Goal: Find specific page/section: Find specific page/section

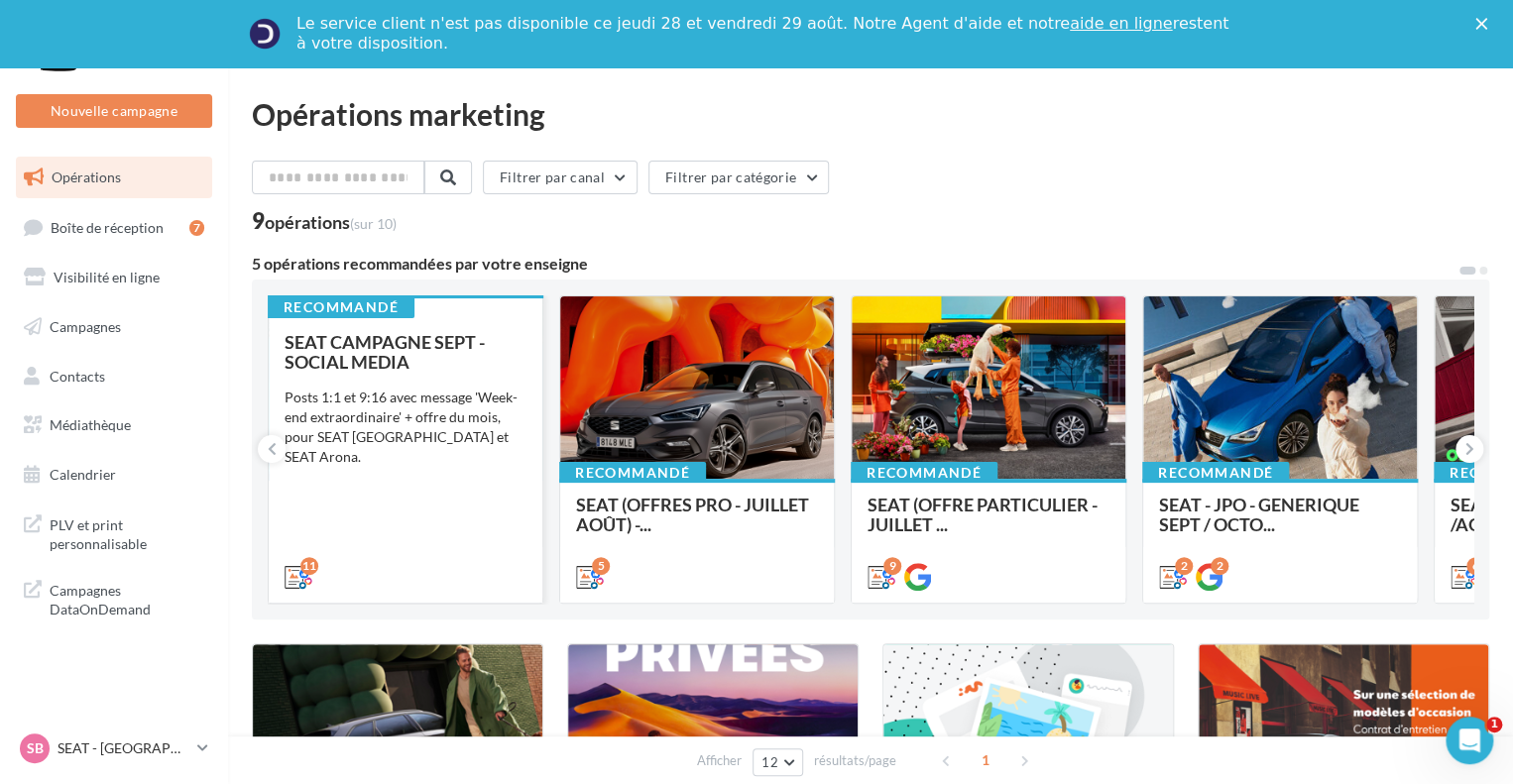
click at [444, 581] on div "11" at bounding box center [405, 575] width 242 height 24
click at [398, 476] on div "SEAT CAMPAGNE SEPT - SOCIAL MEDIA Posts 1:1 et 9:16 avec message 'Week-end extr…" at bounding box center [405, 458] width 242 height 253
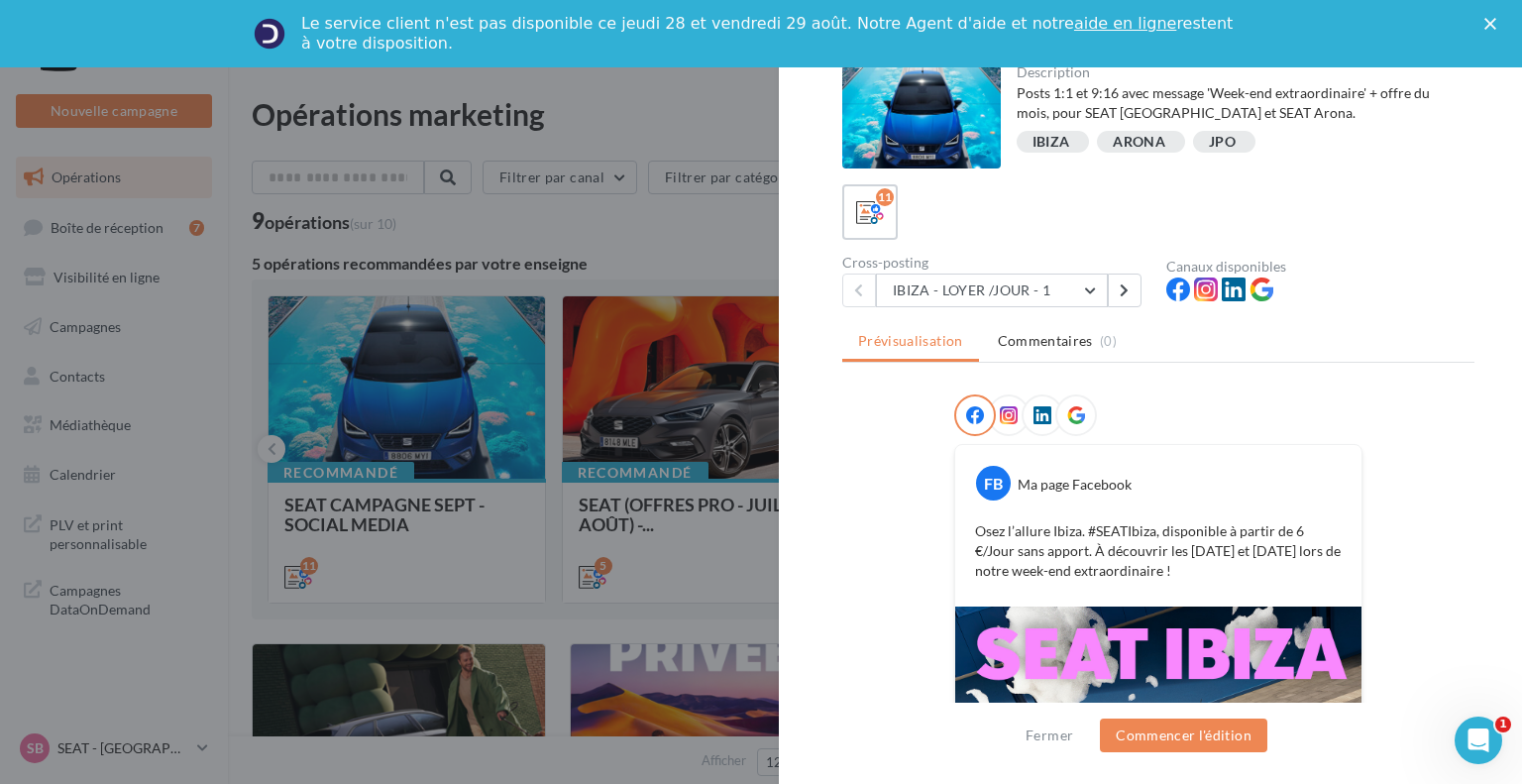
drag, startPoint x: 971, startPoint y: 523, endPoint x: 1281, endPoint y: 578, distance: 314.0
click at [1281, 578] on div "Osez l’allure Ibiza. #SEATIbiza, disponible à partir de 6 €/Jour sans apport. À…" at bounding box center [1158, 550] width 396 height 69
copy p "Osez l’allure Ibiza. #SEATIbiza, disponible à partir de 6 €/Jour sans apport. À…"
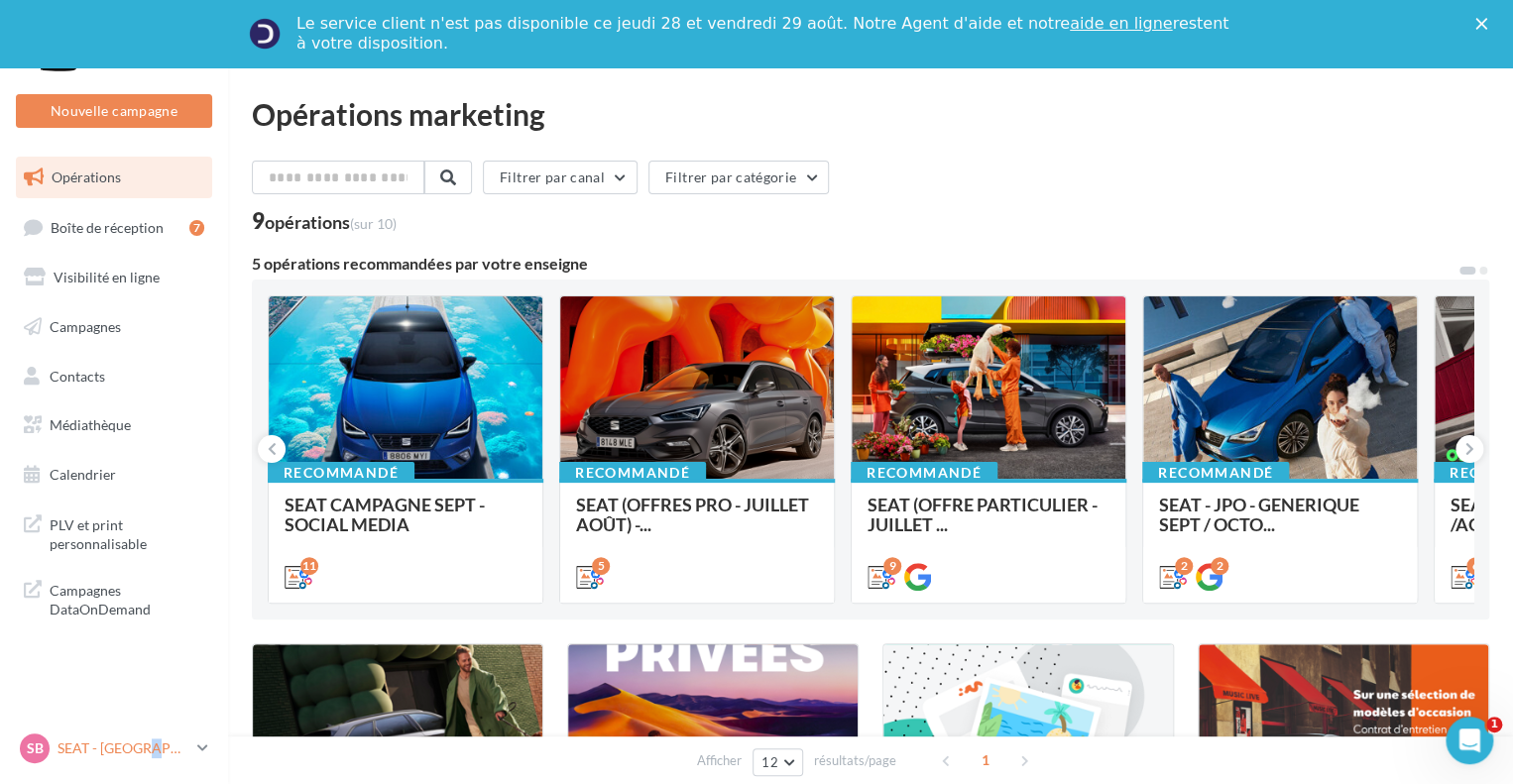
click at [148, 739] on p "SEAT - [GEOGRAPHIC_DATA]" at bounding box center [123, 748] width 132 height 20
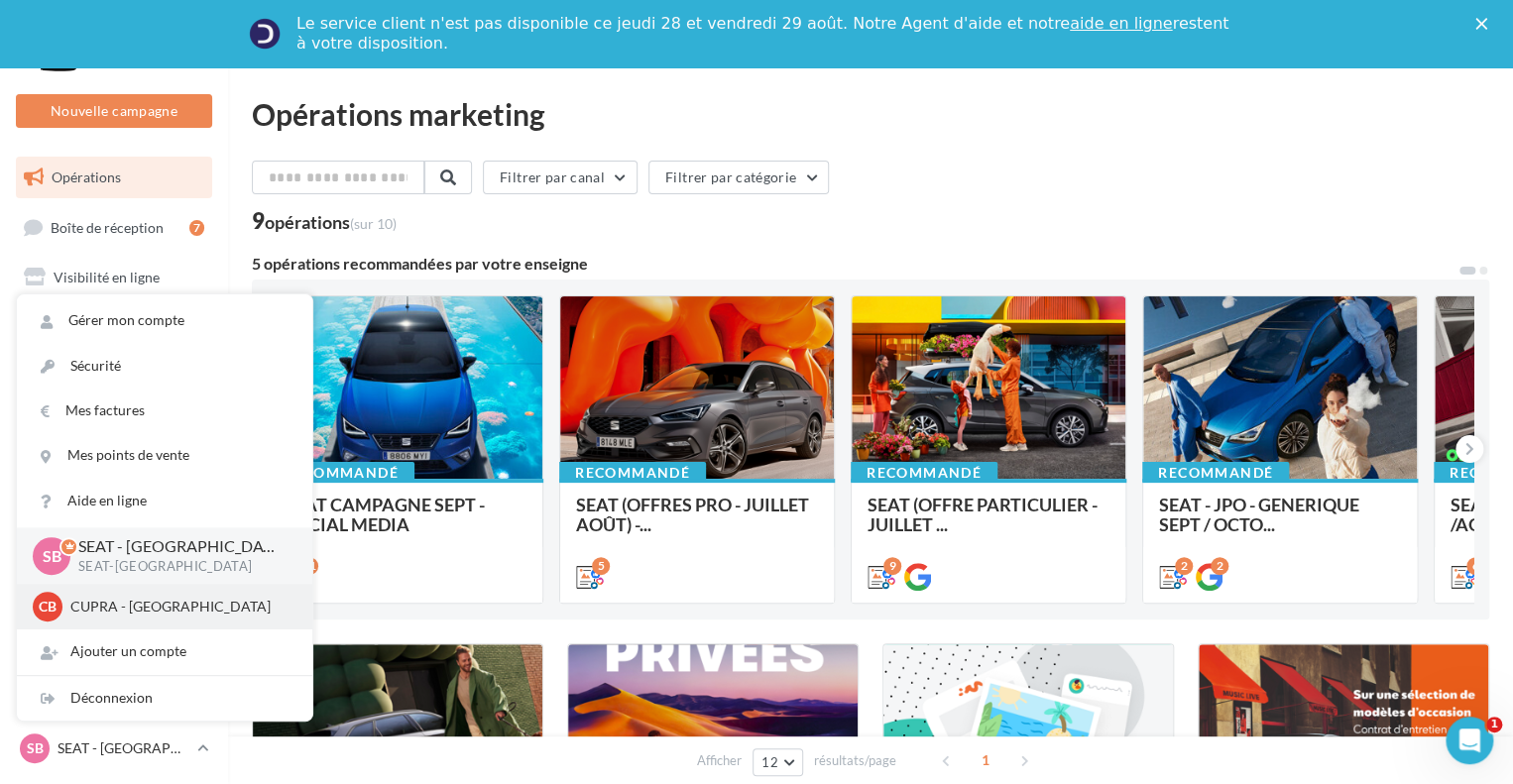
click at [143, 601] on p "CUPRA - [GEOGRAPHIC_DATA]" at bounding box center [179, 607] width 218 height 20
